Goal: Transaction & Acquisition: Purchase product/service

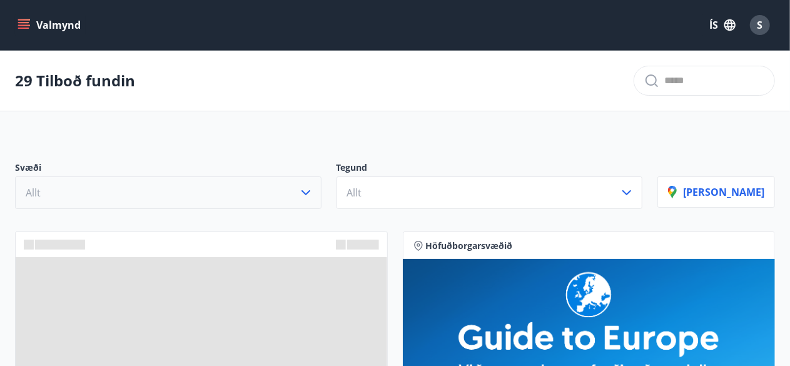
click at [310, 191] on icon "button" at bounding box center [306, 192] width 9 height 5
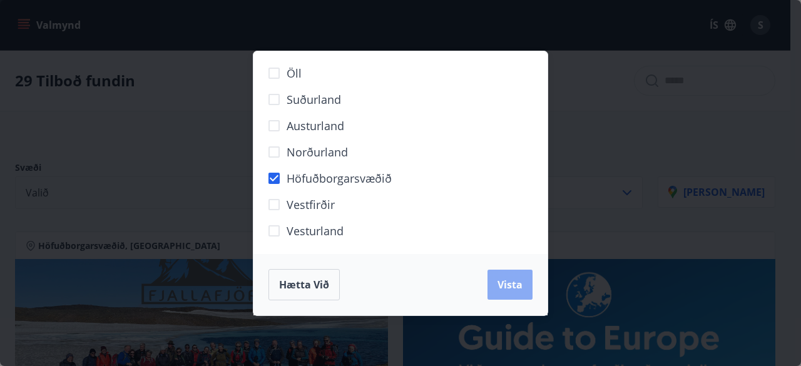
click at [510, 280] on span "Vista" at bounding box center [509, 285] width 25 height 14
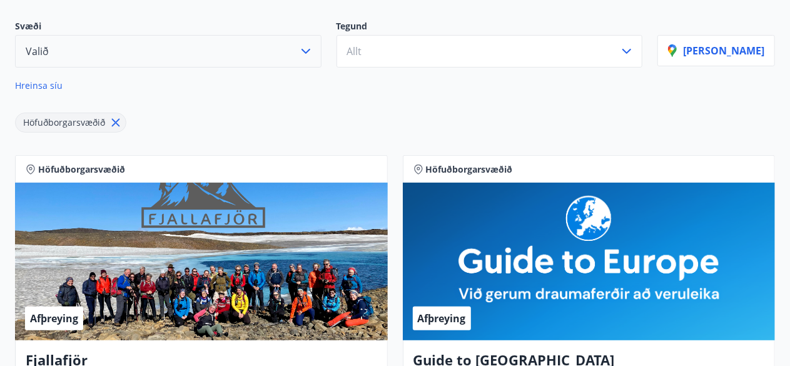
scroll to position [150, 0]
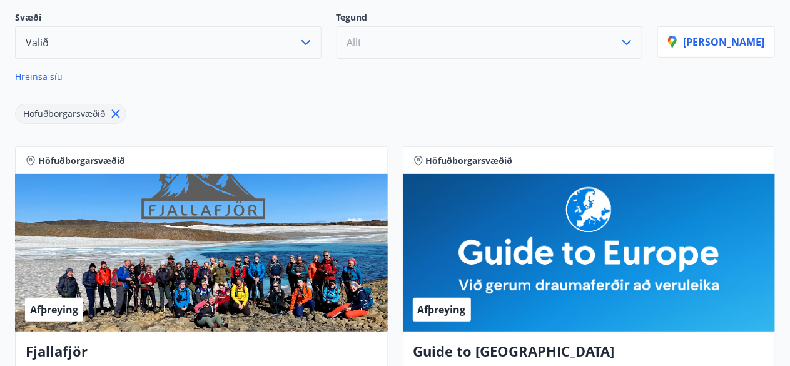
click at [634, 44] on icon "button" at bounding box center [626, 42] width 15 height 15
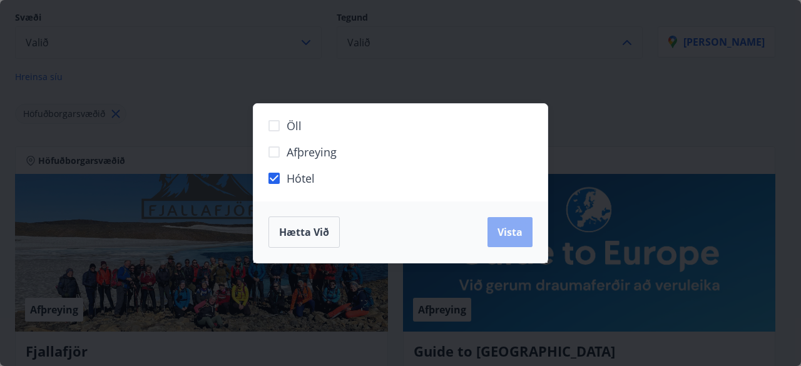
click at [501, 232] on span "Vista" at bounding box center [509, 232] width 25 height 14
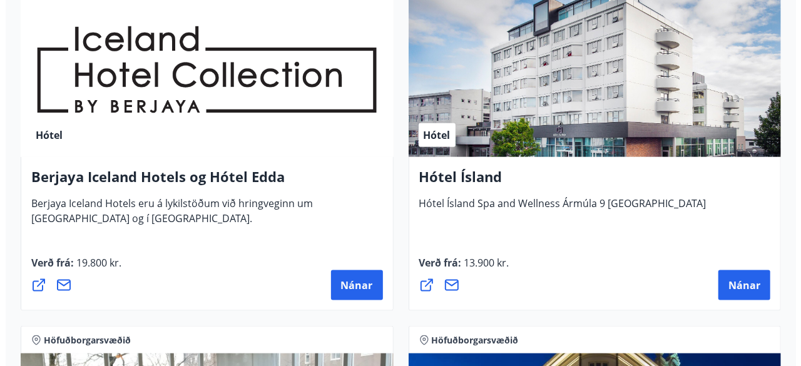
scroll to position [668, 0]
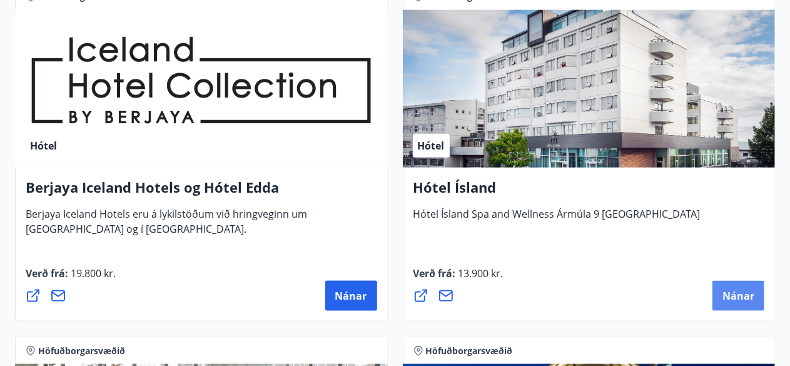
click at [742, 291] on span "Nánar" at bounding box center [739, 296] width 32 height 14
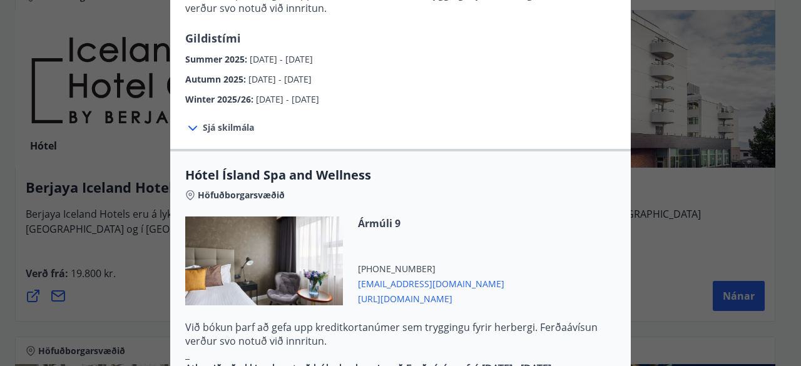
scroll to position [601, 0]
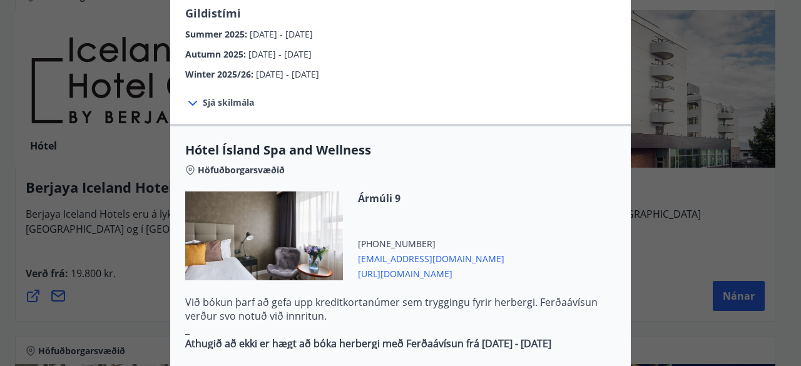
click at [193, 96] on icon at bounding box center [192, 103] width 15 height 15
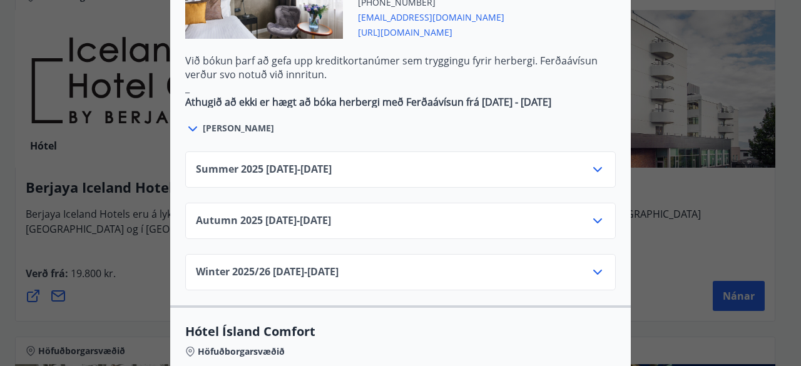
scroll to position [926, 0]
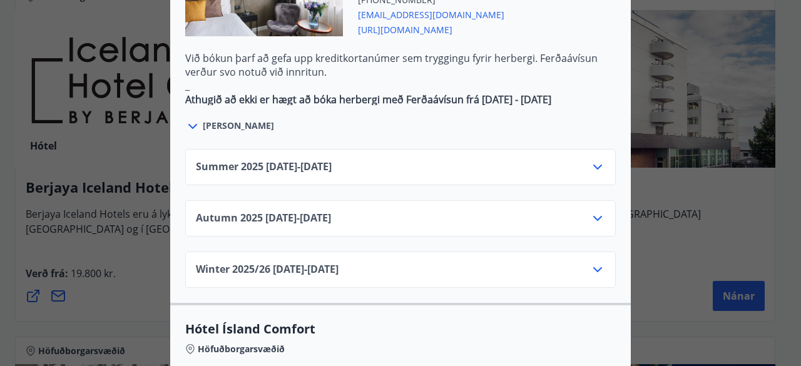
click at [597, 211] on icon at bounding box center [597, 218] width 15 height 15
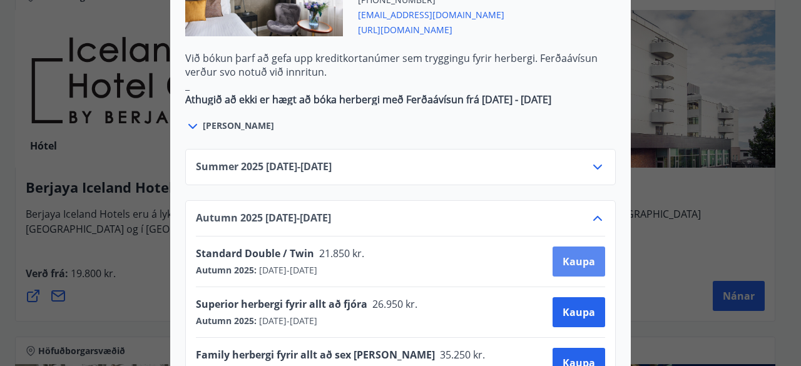
click at [574, 255] on span "Kaupa" at bounding box center [579, 262] width 33 height 14
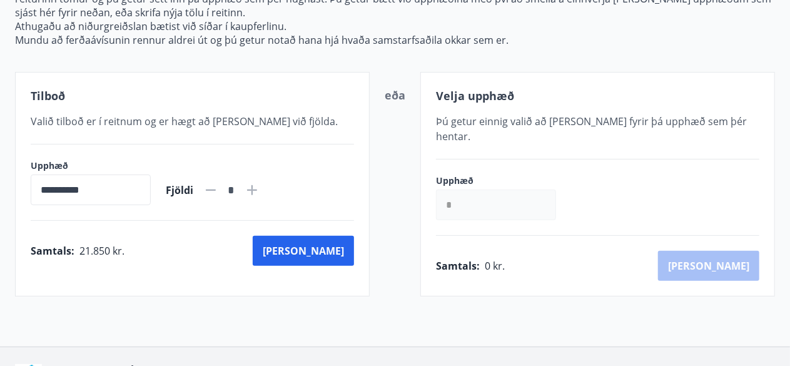
scroll to position [248, 0]
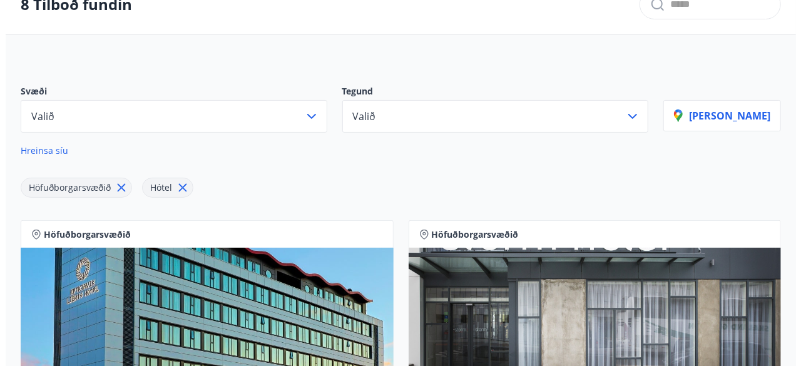
scroll to position [248, 0]
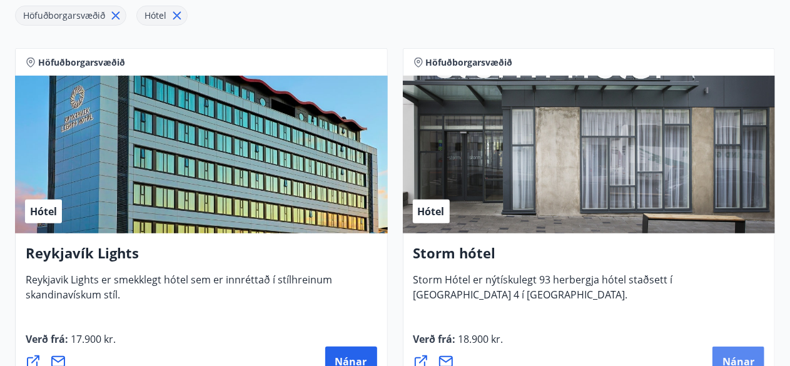
click at [745, 355] on span "Nánar" at bounding box center [739, 362] width 32 height 14
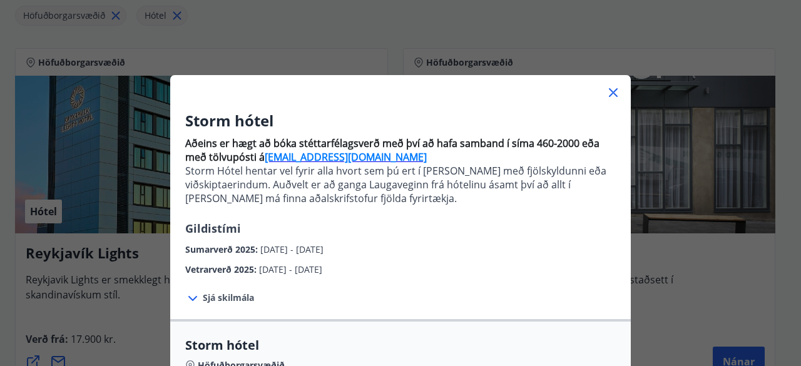
click at [186, 297] on icon at bounding box center [192, 298] width 15 height 15
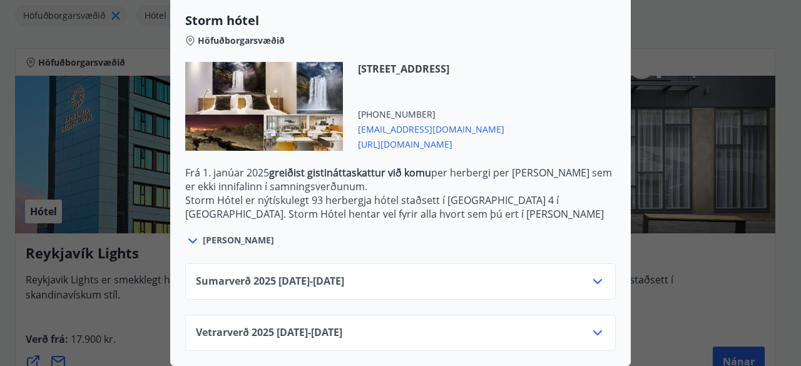
scroll to position [457, 0]
click at [593, 330] on icon at bounding box center [597, 332] width 9 height 5
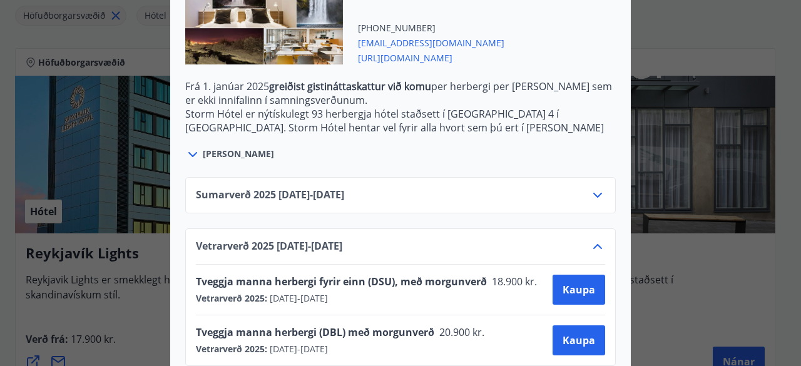
scroll to position [558, 0]
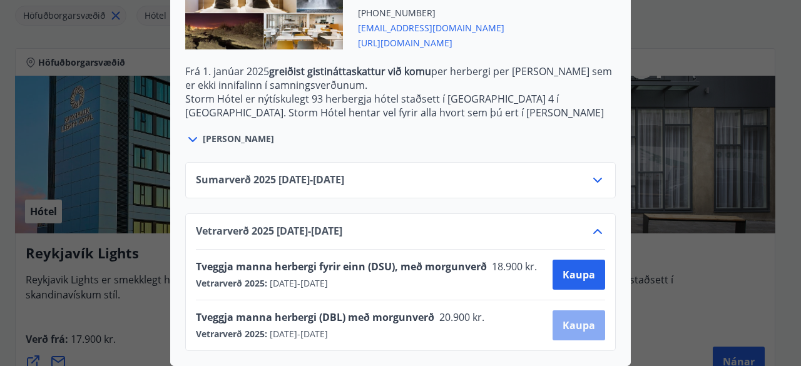
click at [579, 318] on span "Kaupa" at bounding box center [579, 325] width 33 height 14
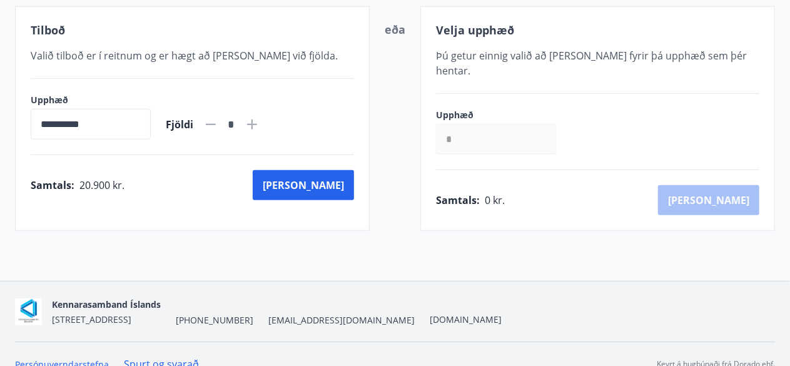
scroll to position [248, 0]
